Goal: Check status: Check status

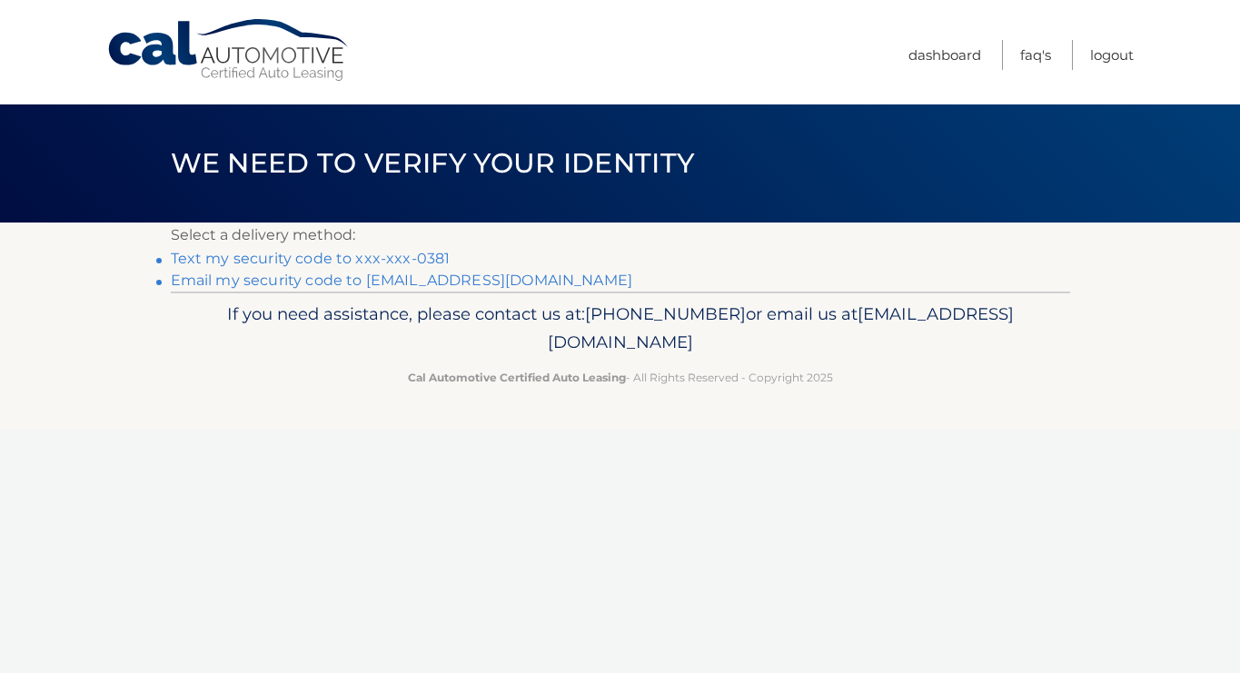
scroll to position [0, 1]
click at [281, 252] on link "Text my security code to xxx-xxx-0381" at bounding box center [311, 258] width 280 height 17
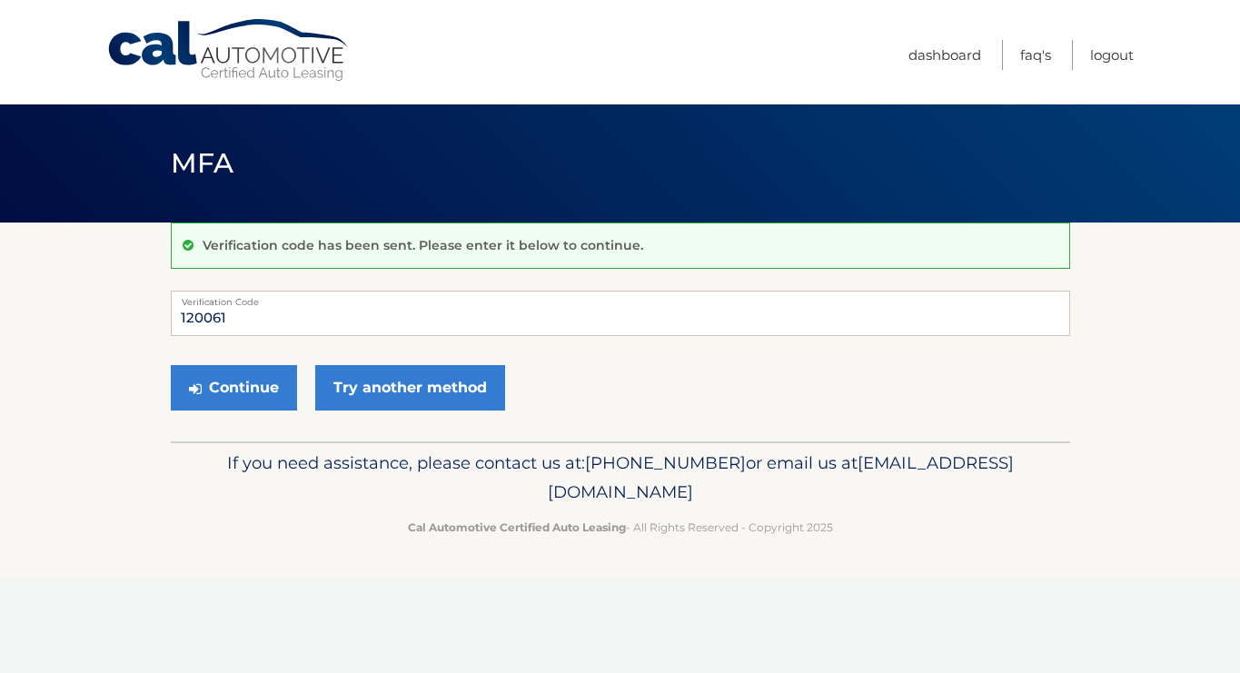
type input "120061"
click at [233, 386] on button "Continue" at bounding box center [234, 387] width 126 height 45
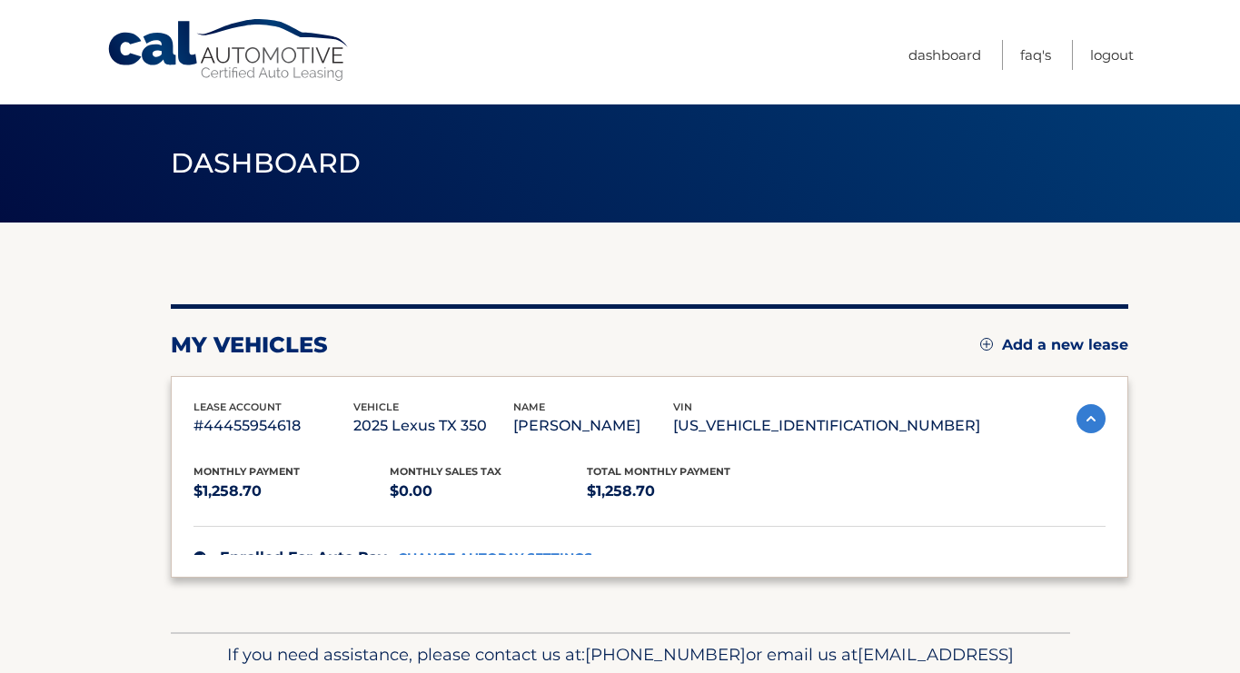
click at [240, 393] on div "lease account #44455954618 vehicle 2025 Lexus TX 350 name [PERSON_NAME] vin [US…" at bounding box center [650, 477] width 958 height 203
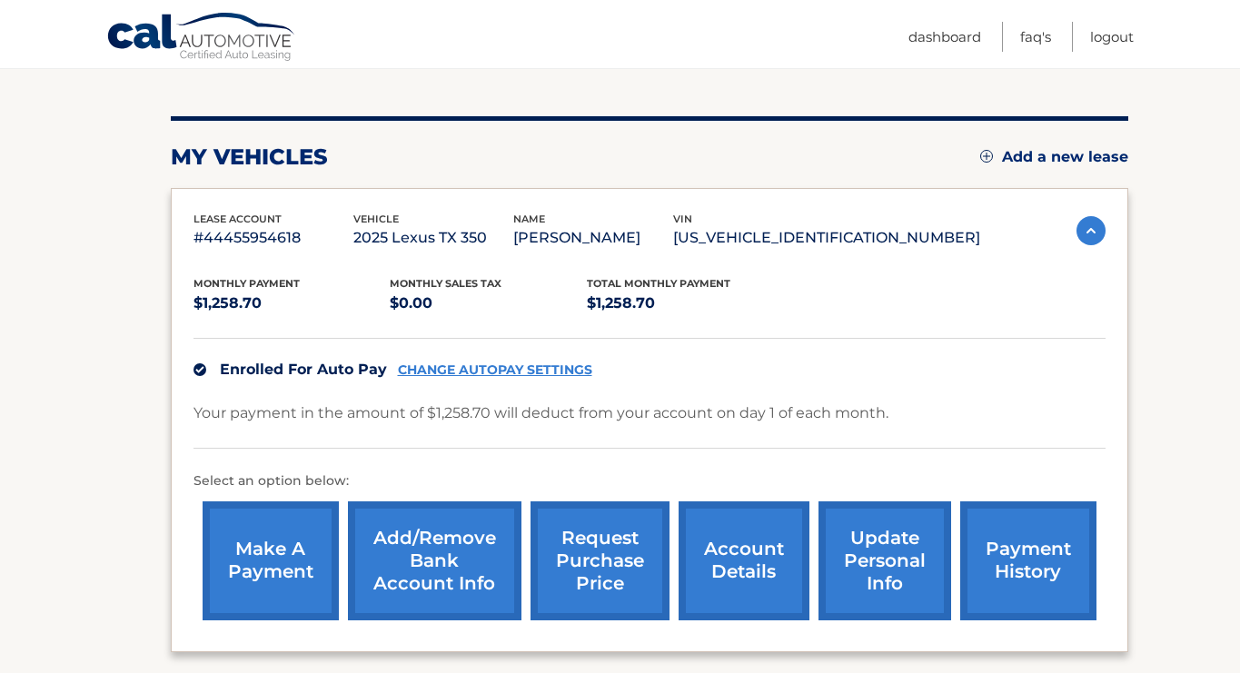
scroll to position [189, 0]
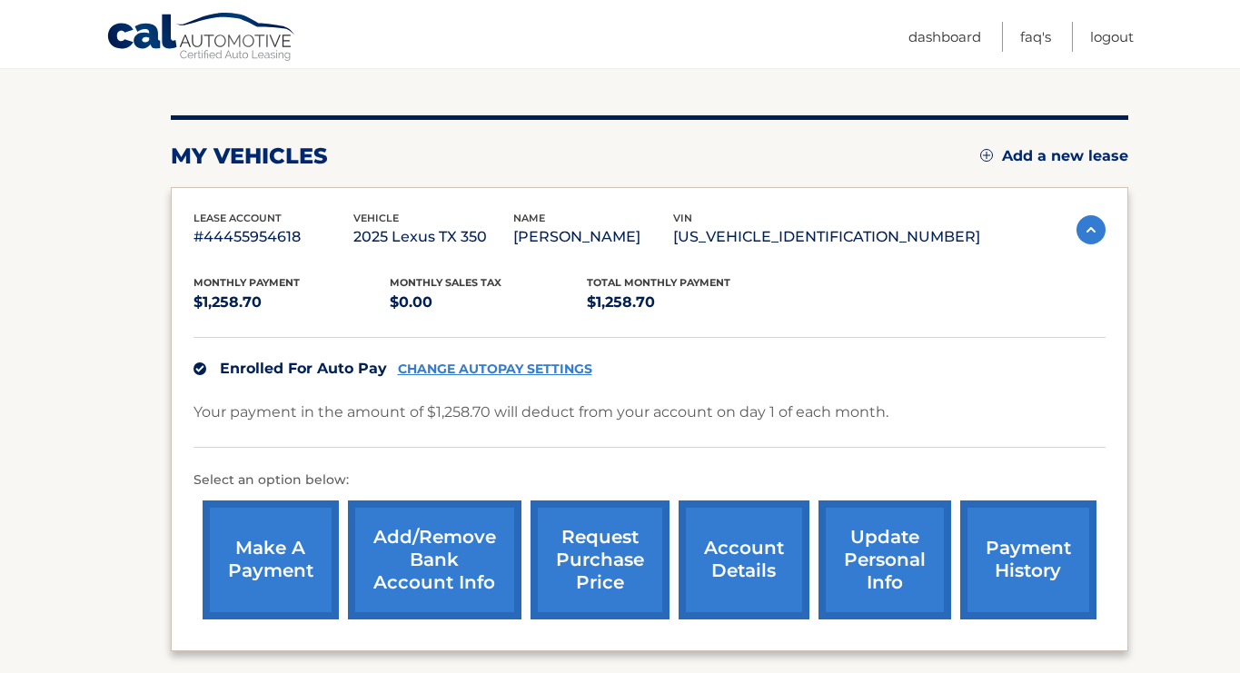
click at [1007, 575] on link "payment history" at bounding box center [1028, 560] width 136 height 119
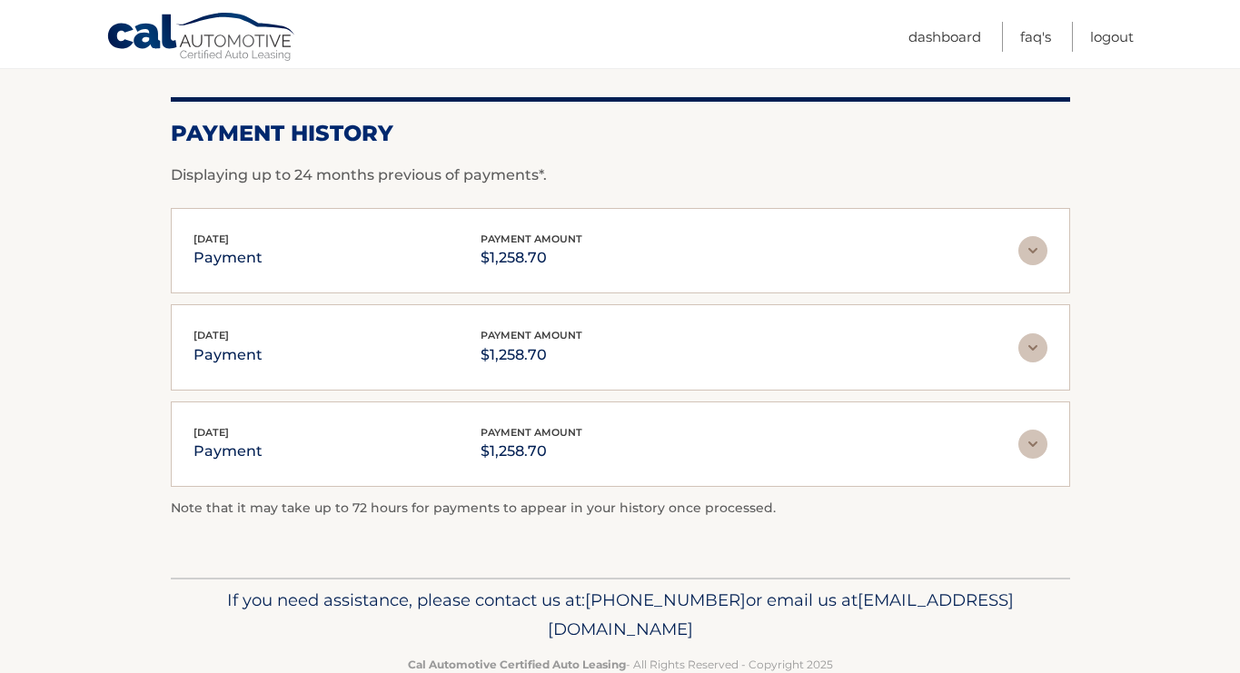
scroll to position [236, 0]
click at [1110, 34] on link "Logout" at bounding box center [1112, 37] width 44 height 30
